Goal: Task Accomplishment & Management: Use online tool/utility

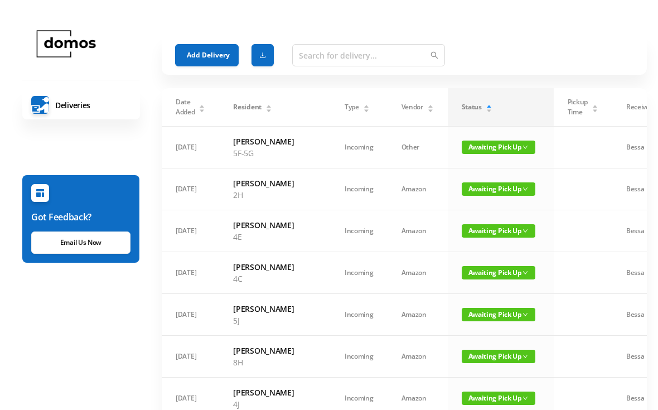
click at [198, 40] on div "Add Delivery" at bounding box center [404, 55] width 458 height 40
click at [203, 54] on button "Add Delivery" at bounding box center [207, 55] width 64 height 22
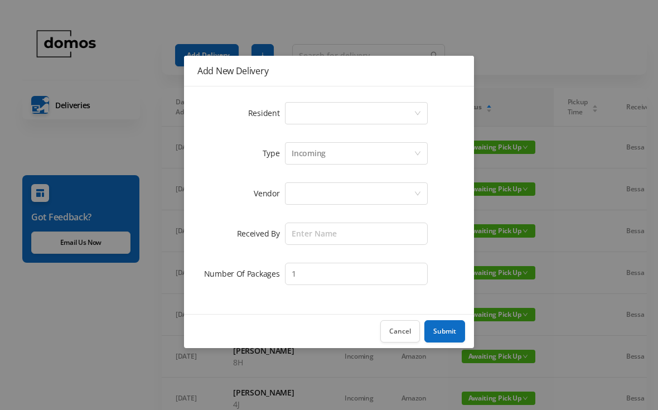
click at [362, 115] on div "Select a person" at bounding box center [353, 113] width 122 height 21
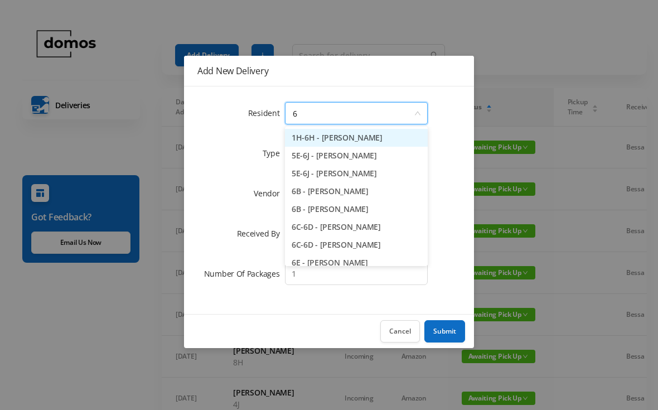
type input "6c"
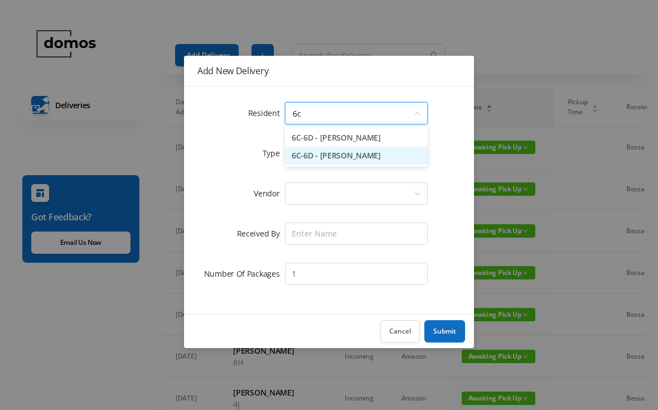
click at [365, 162] on li "6C-6D - [PERSON_NAME]" at bounding box center [356, 156] width 143 height 18
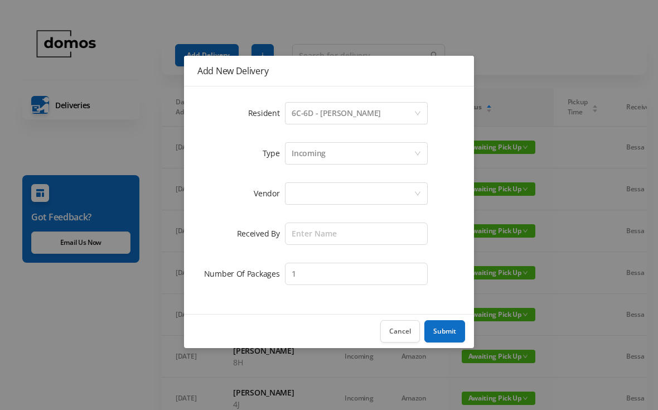
click at [353, 210] on form "Resident Select a person 6C-6D - [PERSON_NAME] Type Incoming Vendor Received By…" at bounding box center [328, 193] width 263 height 187
click at [357, 193] on div at bounding box center [353, 193] width 122 height 21
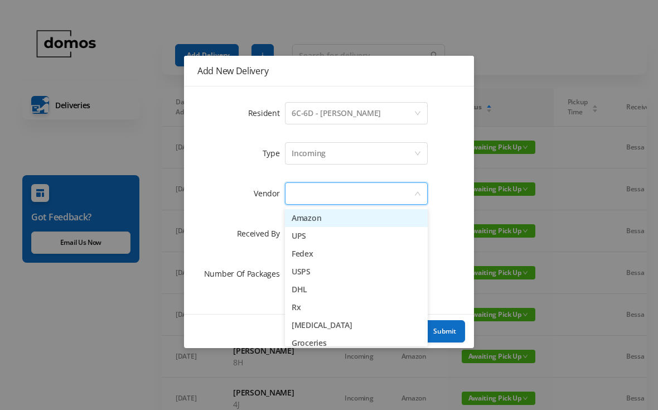
click at [302, 307] on li "Rx" at bounding box center [356, 307] width 143 height 18
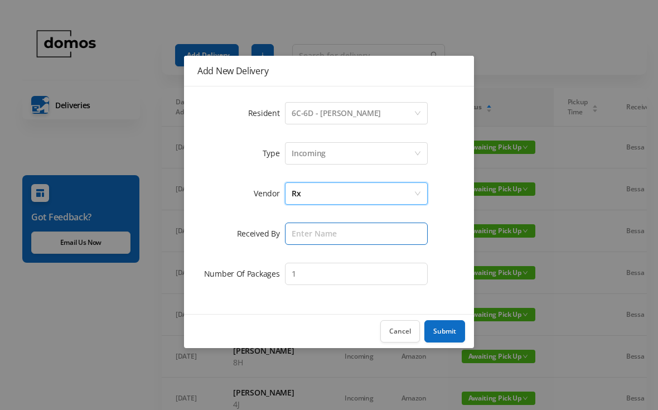
click at [347, 235] on input "text" at bounding box center [356, 233] width 143 height 22
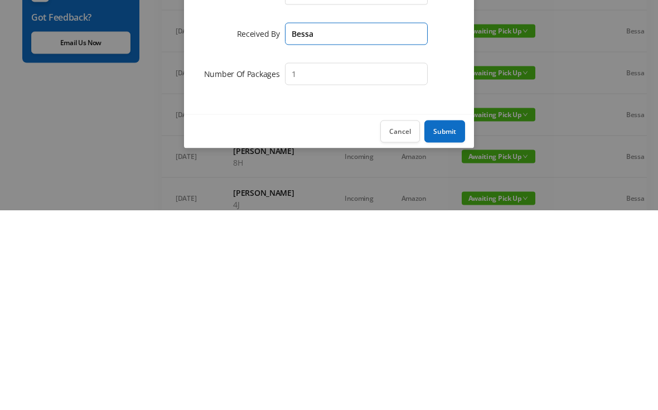
type input "Bessa"
click at [453, 320] on button "Submit" at bounding box center [444, 331] width 41 height 22
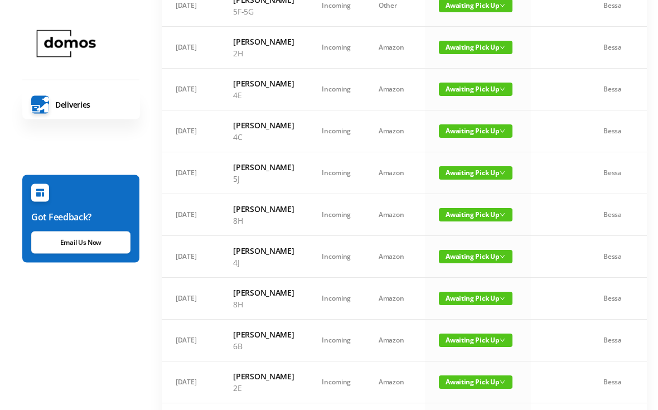
scroll to position [183, 0]
click at [471, 138] on span "Awaiting Pick Up" at bounding box center [476, 130] width 74 height 13
click at [467, 210] on link "Picked Up" at bounding box center [469, 211] width 72 height 18
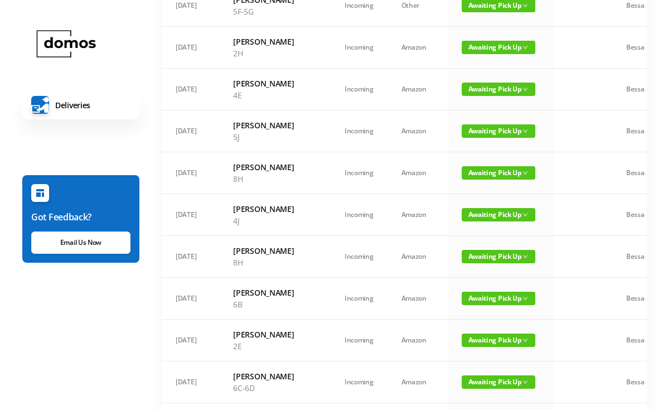
click at [477, 96] on span "Awaiting Pick Up" at bounding box center [499, 89] width 74 height 13
click at [468, 164] on link "Picked Up" at bounding box center [469, 158] width 72 height 18
click at [458, 152] on td "Awaiting Pick Up" at bounding box center [501, 131] width 106 height 42
click at [479, 138] on span "Awaiting Pick Up" at bounding box center [499, 130] width 74 height 13
click at [462, 211] on link "Picked Up" at bounding box center [469, 211] width 72 height 18
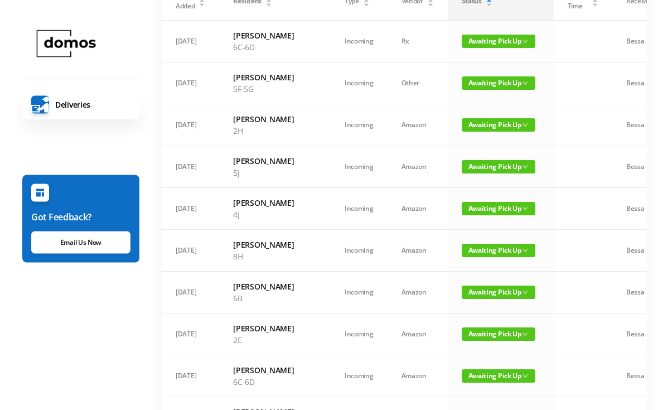
scroll to position [106, 0]
click at [465, 90] on span "Awaiting Pick Up" at bounding box center [499, 82] width 74 height 13
click at [464, 135] on link "Picked Up" at bounding box center [469, 134] width 72 height 18
click at [472, 90] on span "Awaiting Pick Up" at bounding box center [499, 82] width 74 height 13
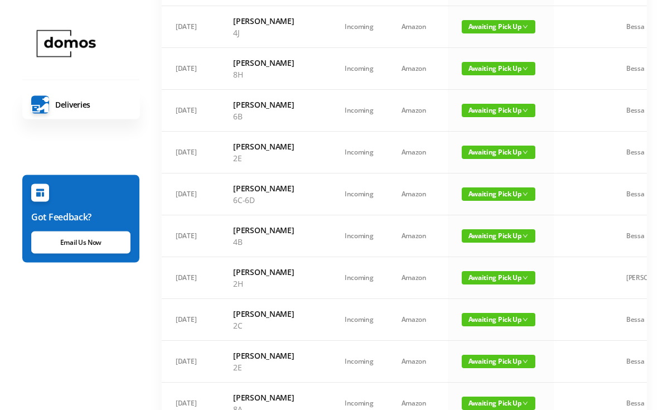
scroll to position [246, 0]
click at [465, 75] on span "Awaiting Pick Up" at bounding box center [499, 68] width 74 height 13
click at [463, 161] on link "Picked Up" at bounding box center [469, 161] width 72 height 18
click at [468, 75] on span "Awaiting Pick Up" at bounding box center [499, 68] width 74 height 13
click at [461, 153] on link "Picked Up" at bounding box center [469, 155] width 72 height 18
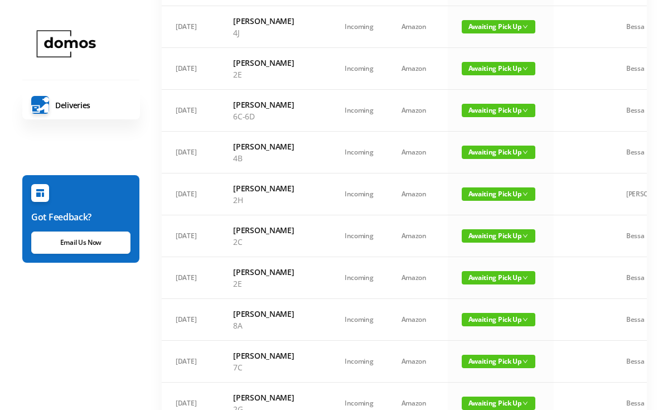
click at [474, 75] on span "Awaiting Pick Up" at bounding box center [499, 68] width 74 height 13
click at [461, 158] on link "Picked Up" at bounding box center [469, 155] width 72 height 18
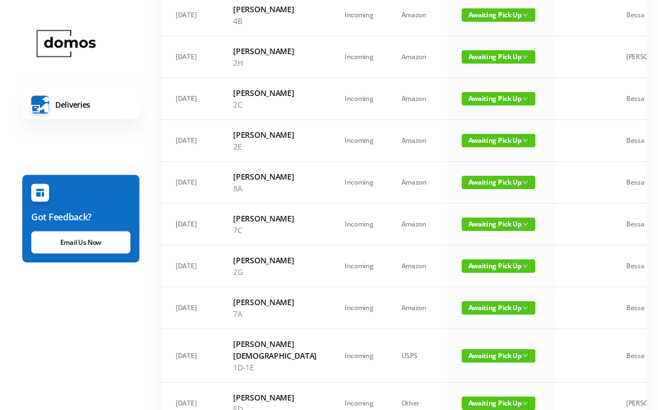
scroll to position [341, 0]
click at [465, 105] on span "Awaiting Pick Up" at bounding box center [499, 98] width 74 height 13
click at [460, 212] on link "Picked Up" at bounding box center [469, 214] width 72 height 18
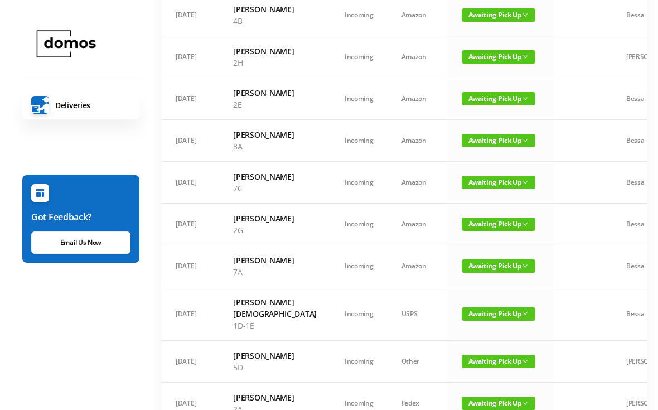
click at [479, 105] on span "Awaiting Pick Up" at bounding box center [499, 98] width 74 height 13
click at [467, 209] on link "Picked Up" at bounding box center [469, 209] width 72 height 18
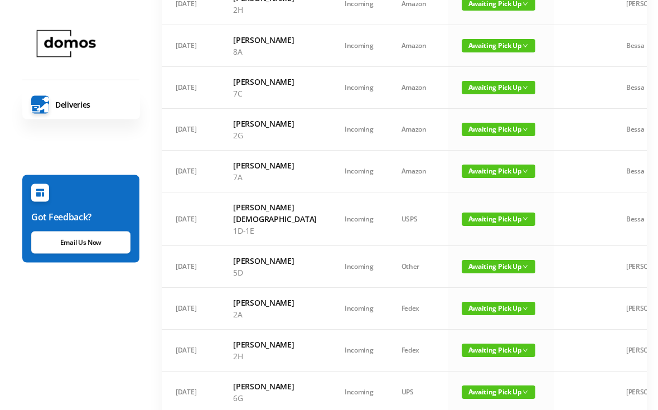
scroll to position [394, 0]
click at [468, 178] on span "Awaiting Pick Up" at bounding box center [499, 170] width 74 height 13
click at [466, 293] on link "Picked Up" at bounding box center [469, 293] width 72 height 18
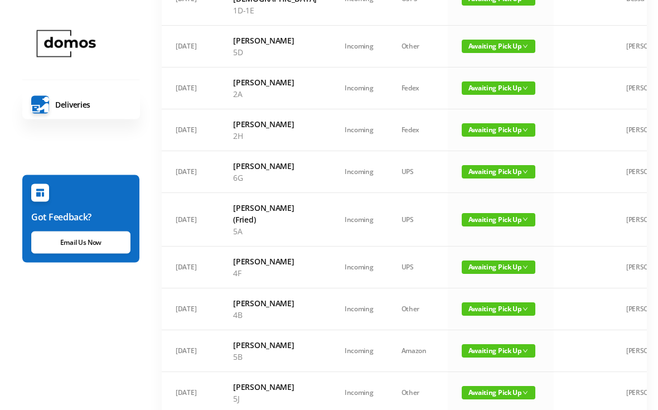
scroll to position [572, 0]
click at [470, 178] on span "Awaiting Pick Up" at bounding box center [499, 171] width 74 height 13
click at [469, 317] on link "Picked Up" at bounding box center [469, 317] width 72 height 18
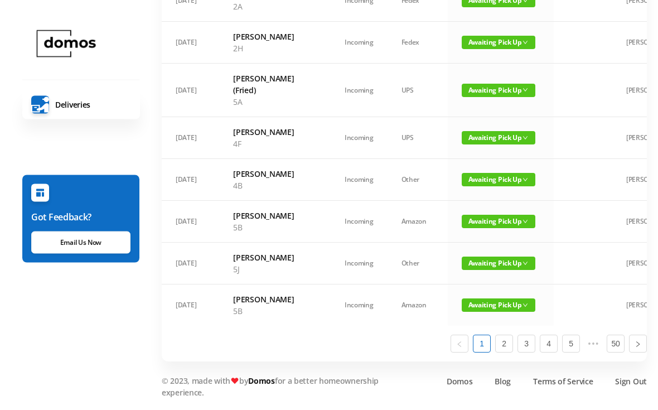
scroll to position [680, 0]
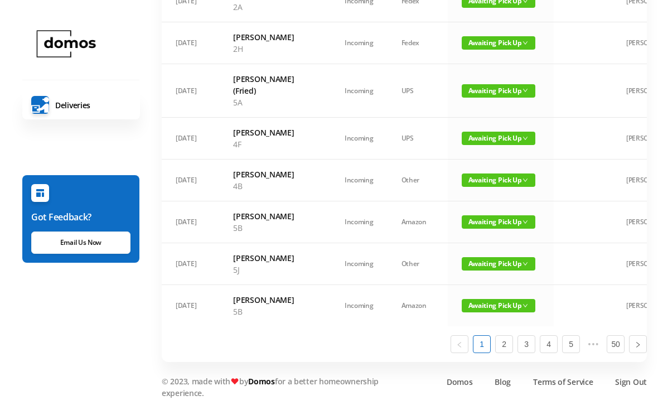
click at [467, 98] on span "Awaiting Pick Up" at bounding box center [499, 90] width 74 height 13
click at [462, 232] on link "Picked Up" at bounding box center [469, 241] width 72 height 18
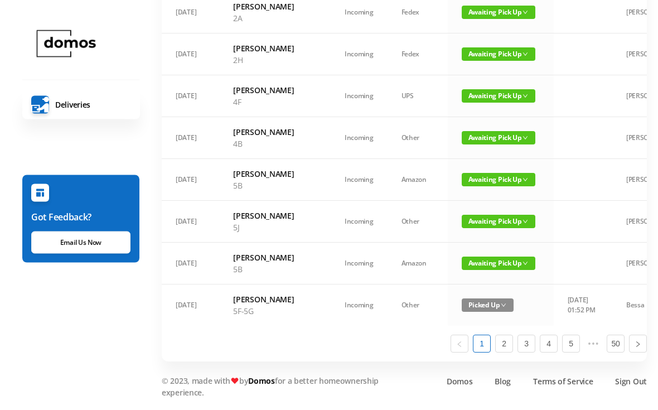
scroll to position [760, 0]
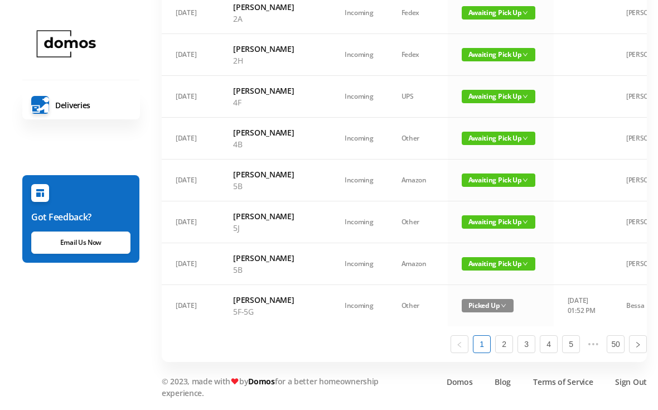
click at [476, 187] on span "Awaiting Pick Up" at bounding box center [499, 179] width 74 height 13
click at [458, 345] on link "Picked Up" at bounding box center [469, 354] width 72 height 18
click at [473, 229] on span "Awaiting Pick Up" at bounding box center [499, 221] width 74 height 13
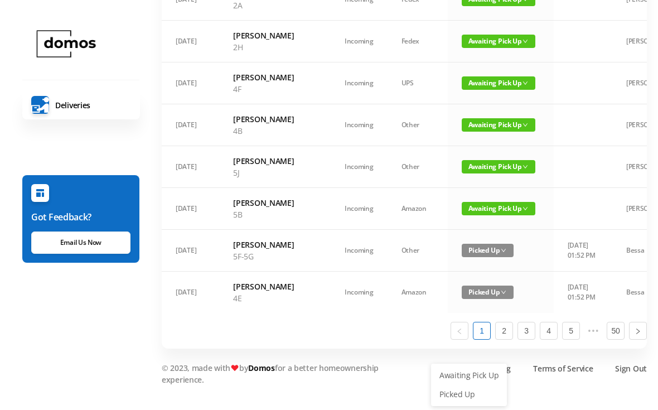
click at [462, 385] on link "Picked Up" at bounding box center [469, 394] width 72 height 18
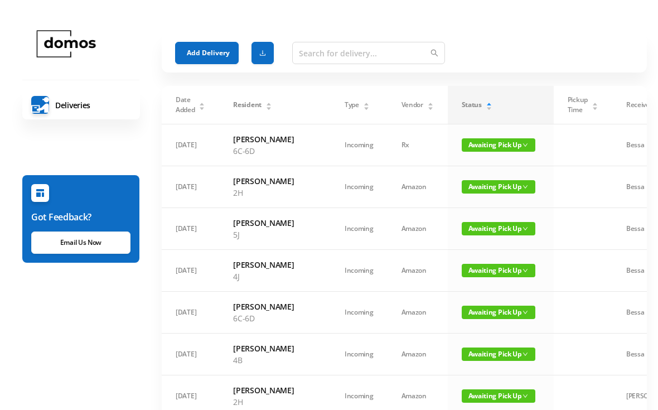
scroll to position [0, 0]
